Goal: Navigation & Orientation: Find specific page/section

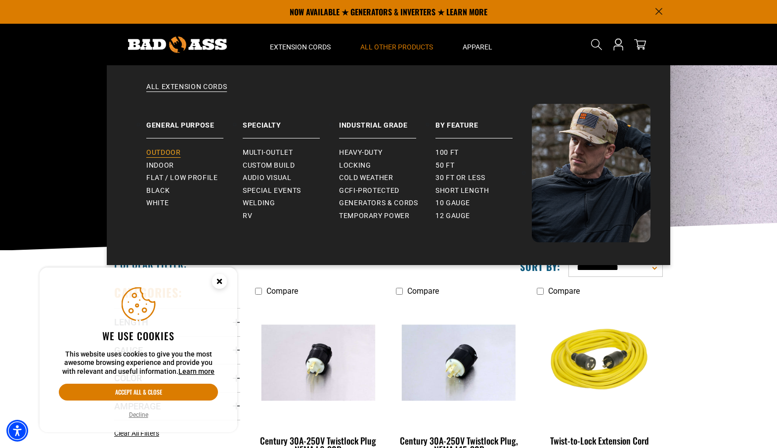
click at [170, 154] on span "Outdoor" at bounding box center [163, 152] width 34 height 9
